Goal: Find specific page/section: Find specific page/section

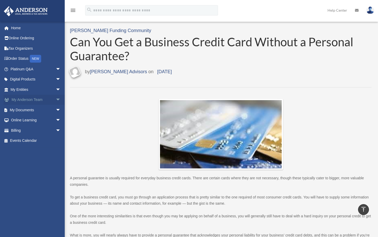
scroll to position [572, 0]
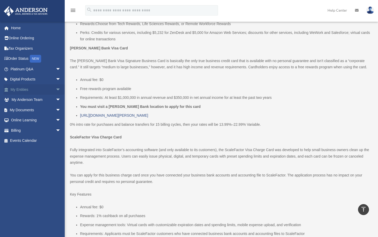
click at [19, 90] on link "My Entities arrow_drop_down" at bounding box center [36, 89] width 65 height 10
click at [26, 90] on link "My Entities arrow_drop_down" at bounding box center [36, 89] width 65 height 10
click at [56, 90] on span "arrow_drop_down" at bounding box center [61, 89] width 10 height 11
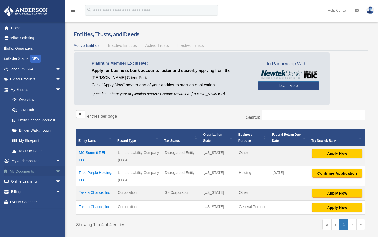
click at [27, 171] on link "My Documents arrow_drop_down" at bounding box center [36, 171] width 65 height 10
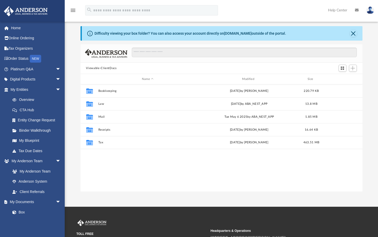
scroll to position [9, 0]
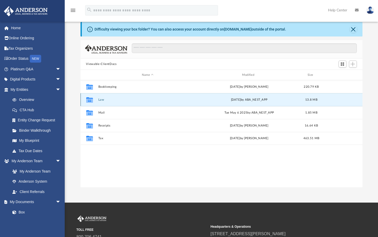
click at [102, 99] on button "Law" at bounding box center [147, 99] width 99 height 3
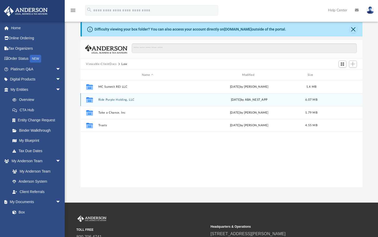
click at [102, 99] on button "Ride Purple Holding, LLC" at bounding box center [147, 99] width 99 height 3
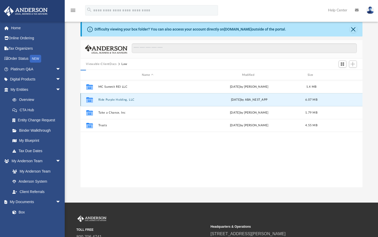
click at [102, 99] on button "Ride Purple Holding, LLC" at bounding box center [147, 99] width 99 height 3
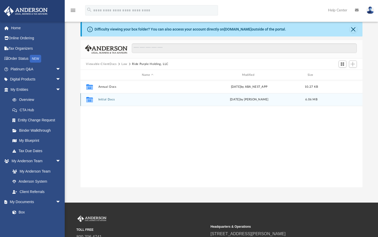
click at [103, 99] on button "Initial Docs" at bounding box center [147, 99] width 99 height 3
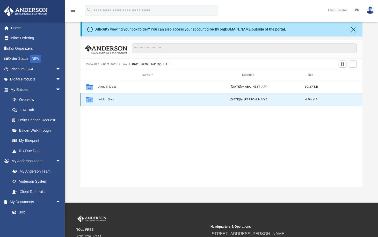
click at [103, 99] on button "Initial Docs" at bounding box center [147, 99] width 99 height 3
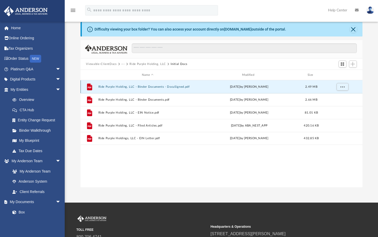
click at [128, 87] on button "Ride Purple Holding, LLC - Binder Documents - DocuSigned.pdf" at bounding box center [147, 86] width 99 height 3
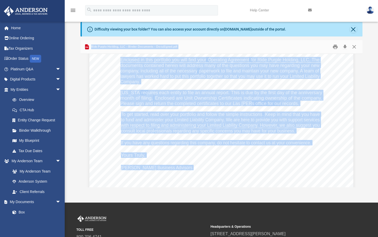
scroll to position [94, 0]
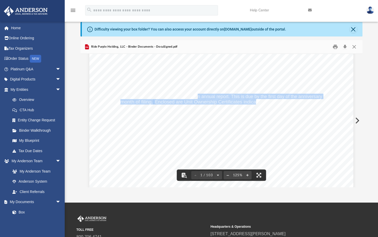
drag, startPoint x: 195, startPoint y: 97, endPoint x: 257, endPoint y: 103, distance: 61.9
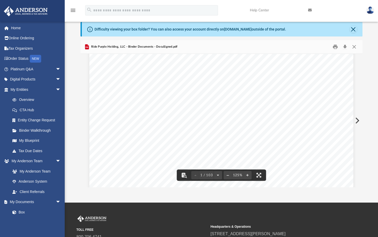
click at [257, 103] on span "Enclosed are Unit Ownership Certificates indicating ownership of the company." at bounding box center [238, 102] width 167 height 5
click at [238, 109] on span "Please sign and return the completed certificates to our Las [PERSON_NAME]" at bounding box center [199, 107] width 158 height 5
drag, startPoint x: 116, startPoint y: 92, endPoint x: 213, endPoint y: 130, distance: 104.8
click at [213, 132] on div "[DATE] [PERSON_NAME], CO 80127 Re: Ride Purple Holding, LLC Enclosed in this po…" at bounding box center [221, 135] width 264 height 342
click at [159, 98] on span "requires each entity to file an annual report. This is due by the first day of …" at bounding box center [231, 96] width 181 height 5
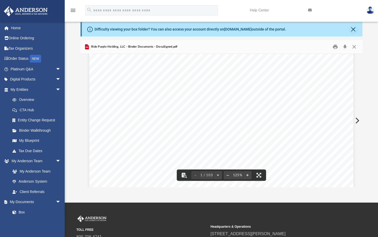
click at [159, 98] on span "requires each entity to file an annual report. This is due by the first day of …" at bounding box center [231, 96] width 181 height 5
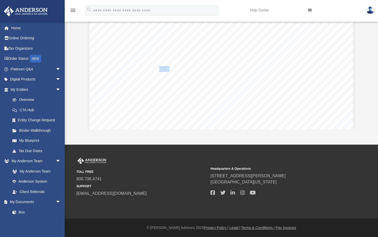
scroll to position [64, 0]
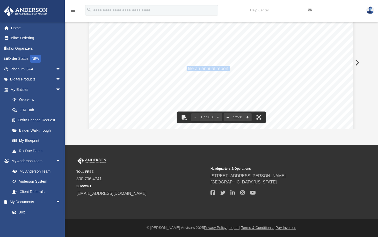
drag, startPoint x: 183, startPoint y: 68, endPoint x: 228, endPoint y: 69, distance: 44.8
click at [228, 69] on span "requires each entity to file an annual report. This is due by the first day of …" at bounding box center [231, 68] width 181 height 5
